Goal: Browse casually

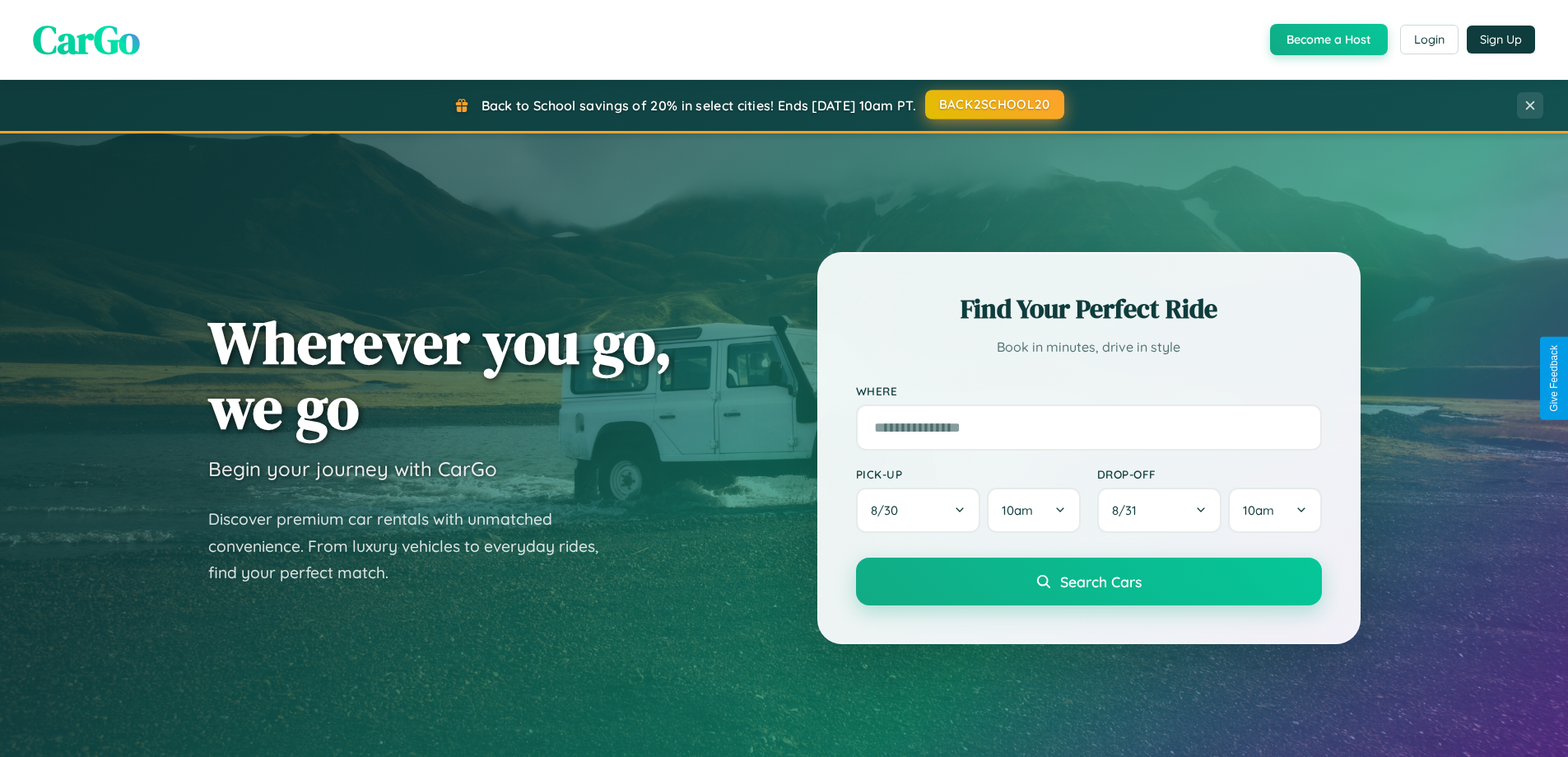
click at [993, 105] on button "BACK2SCHOOL20" at bounding box center [994, 104] width 139 height 29
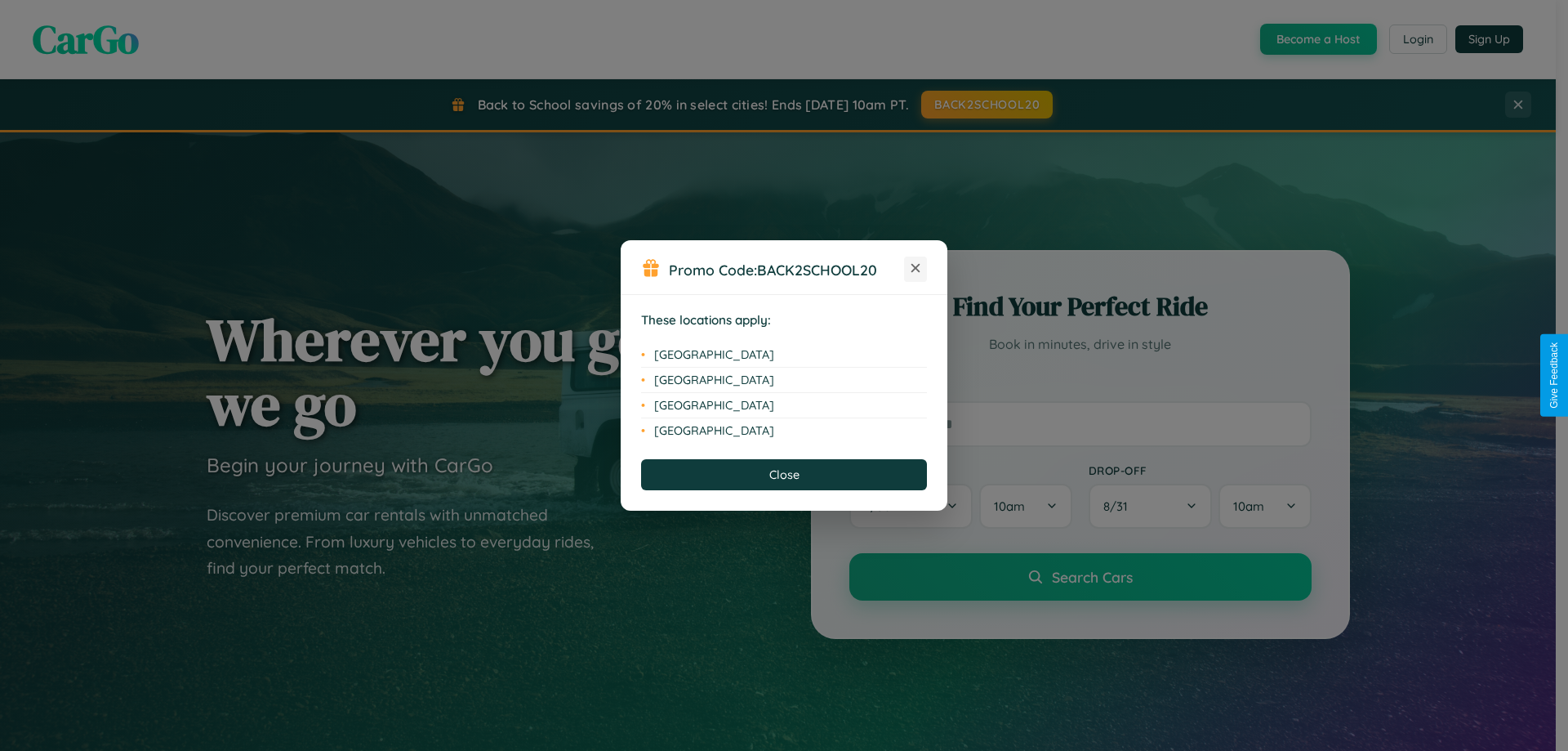
click at [915, 269] on icon at bounding box center [916, 268] width 9 height 9
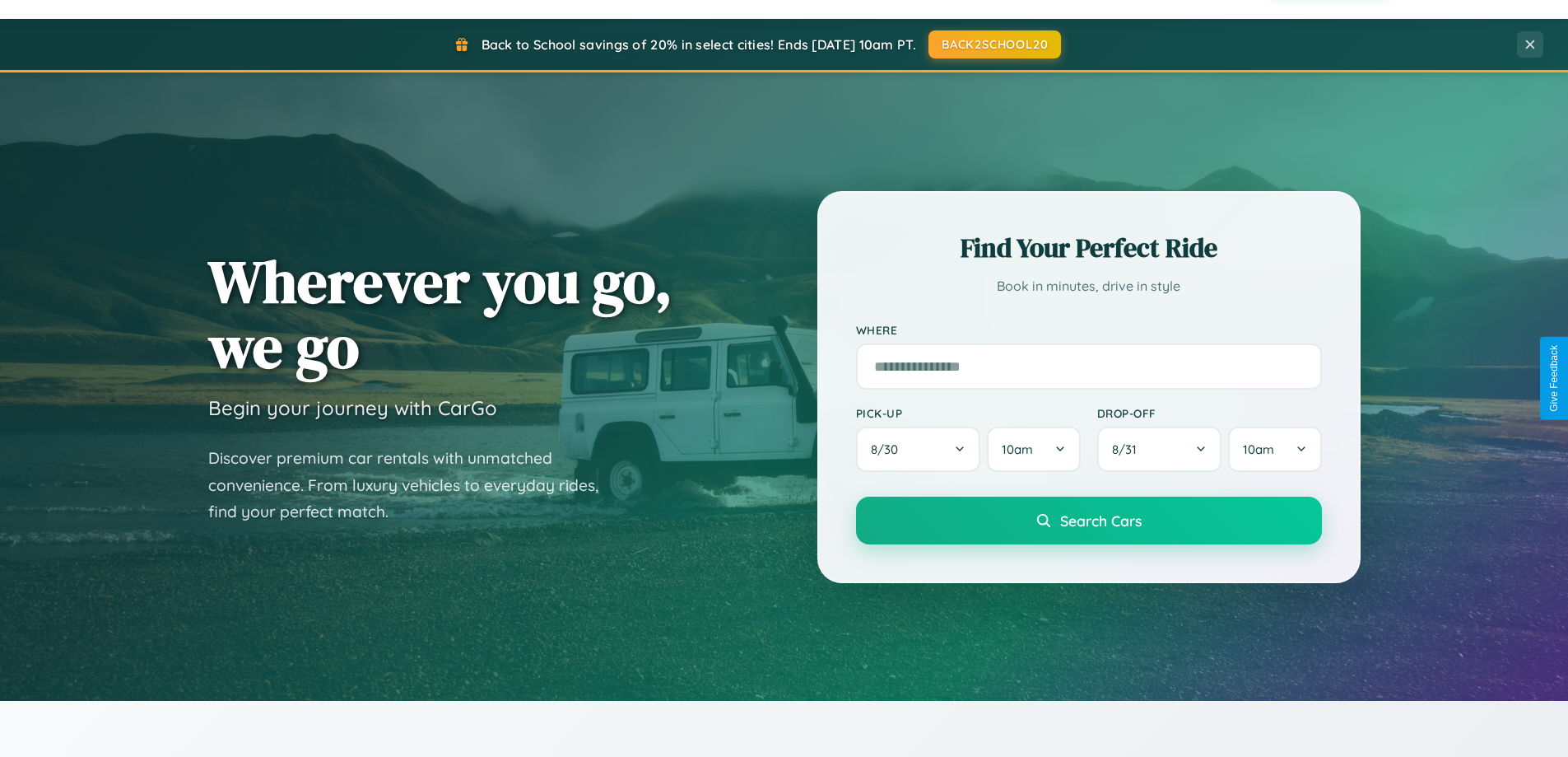
scroll to position [710, 0]
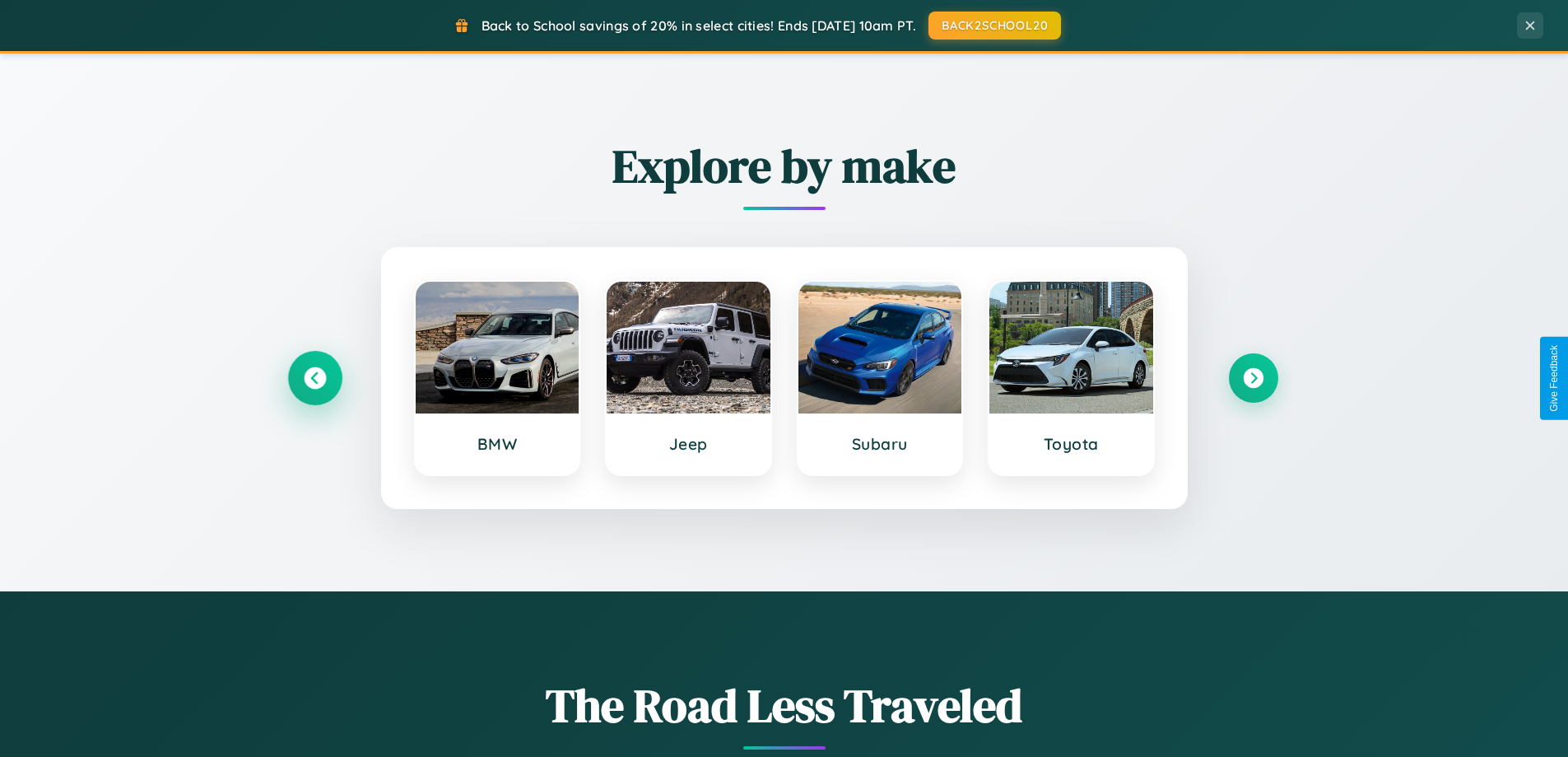
click at [314, 378] on icon at bounding box center [314, 378] width 22 height 22
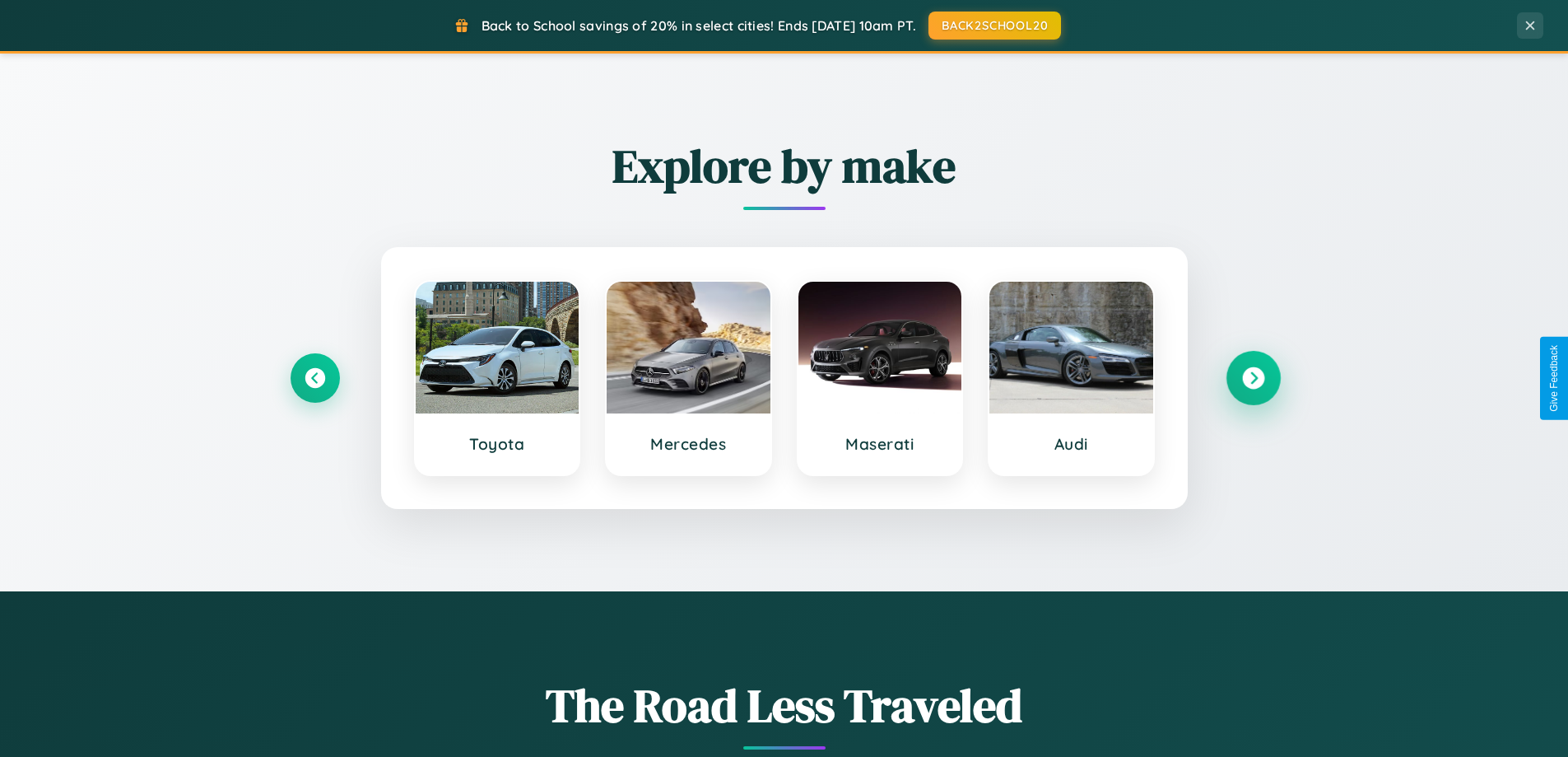
click at [1253, 378] on icon at bounding box center [1253, 378] width 22 height 22
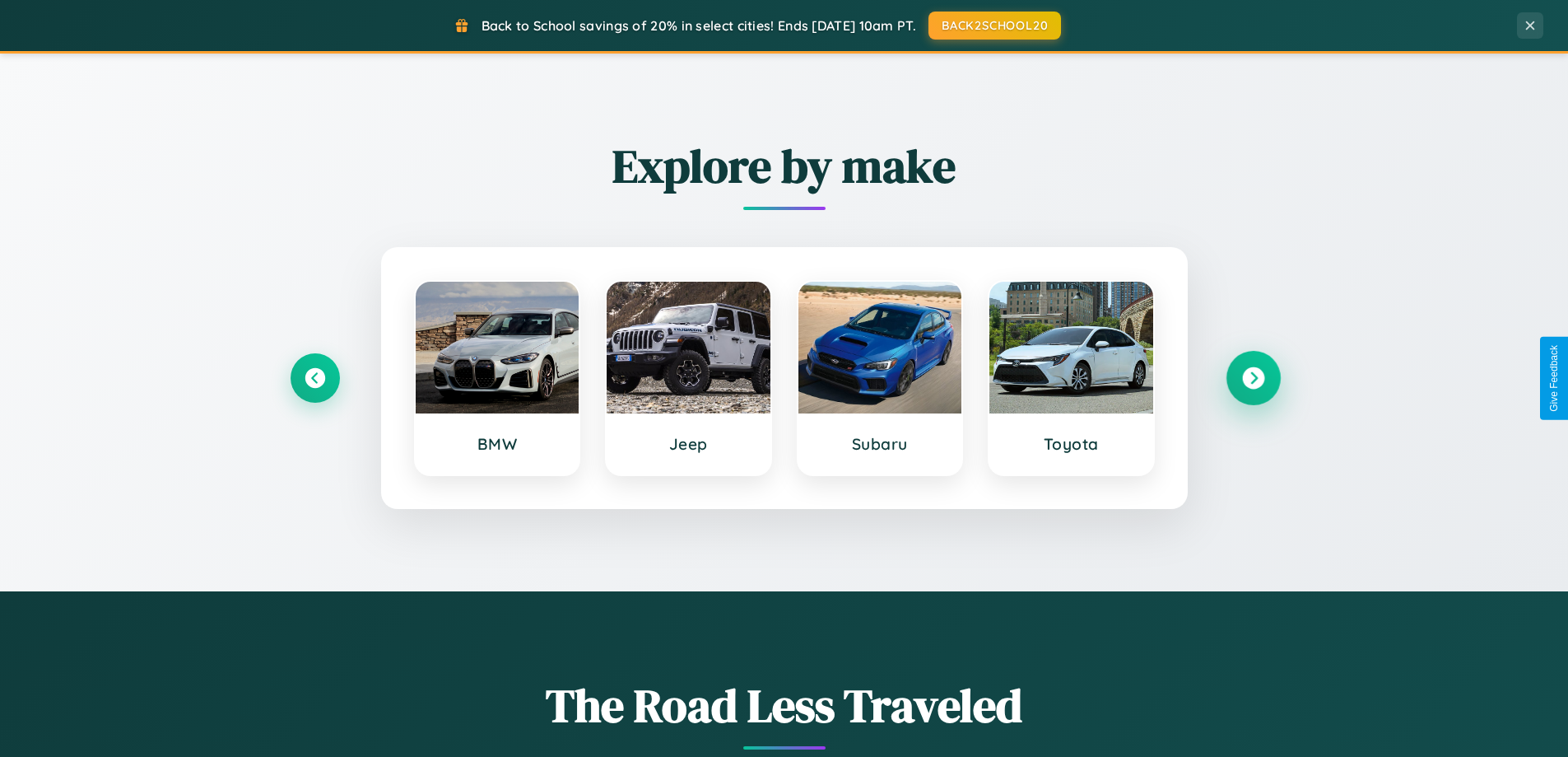
click at [1253, 378] on icon at bounding box center [1253, 378] width 22 height 22
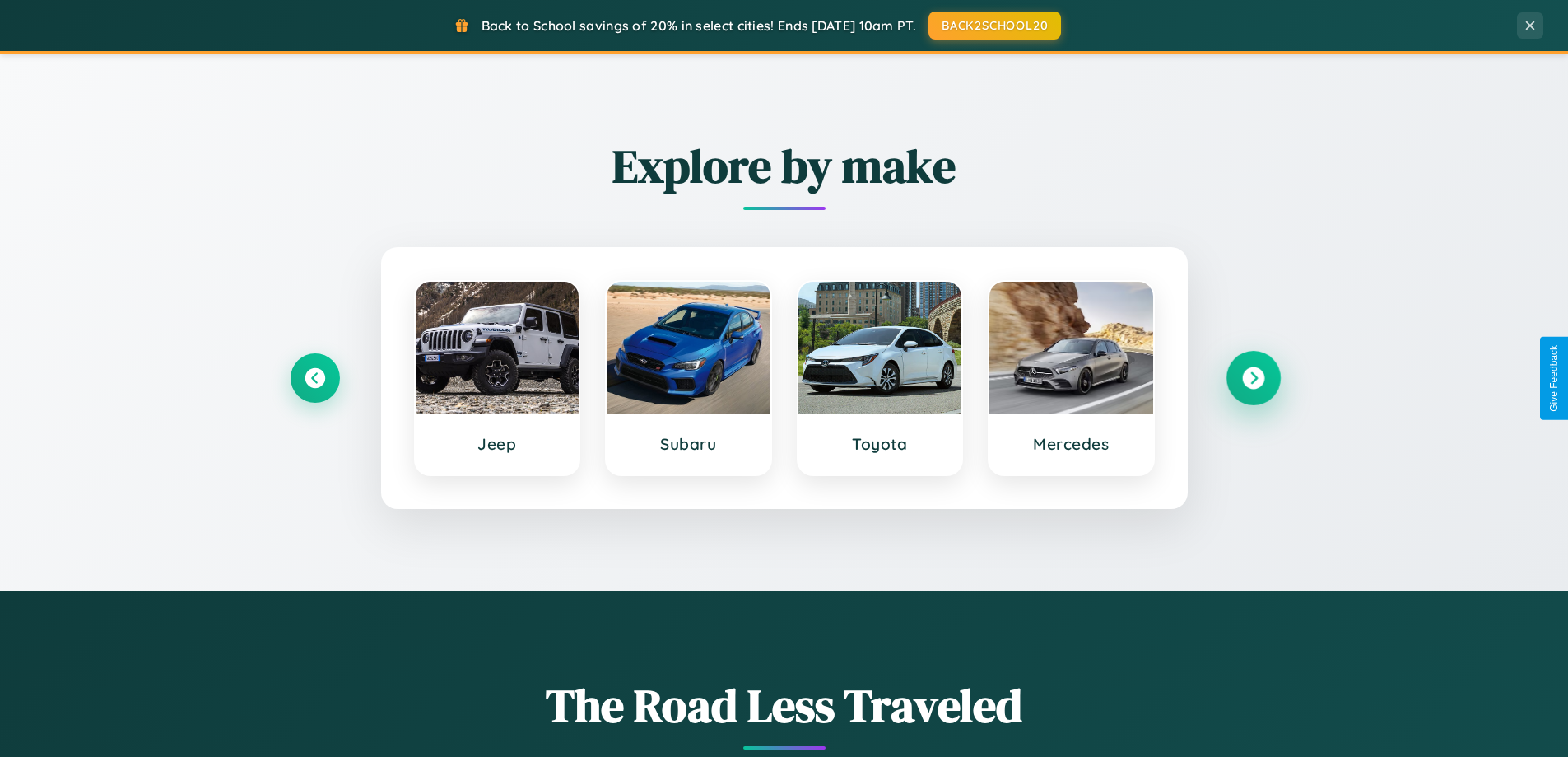
click at [1253, 378] on icon at bounding box center [1253, 378] width 22 height 22
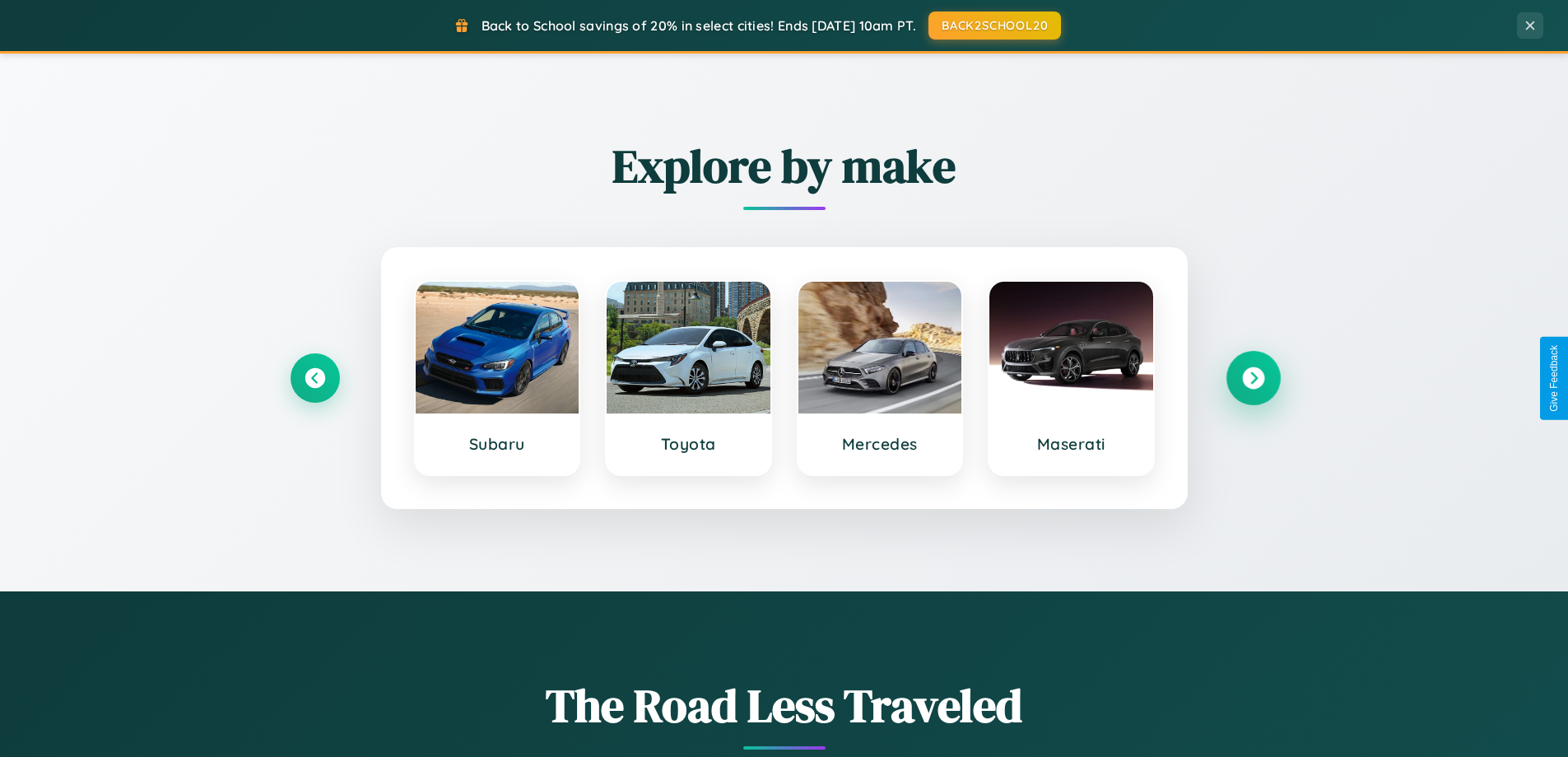
click at [1253, 378] on icon at bounding box center [1253, 378] width 22 height 22
